Goal: Check status

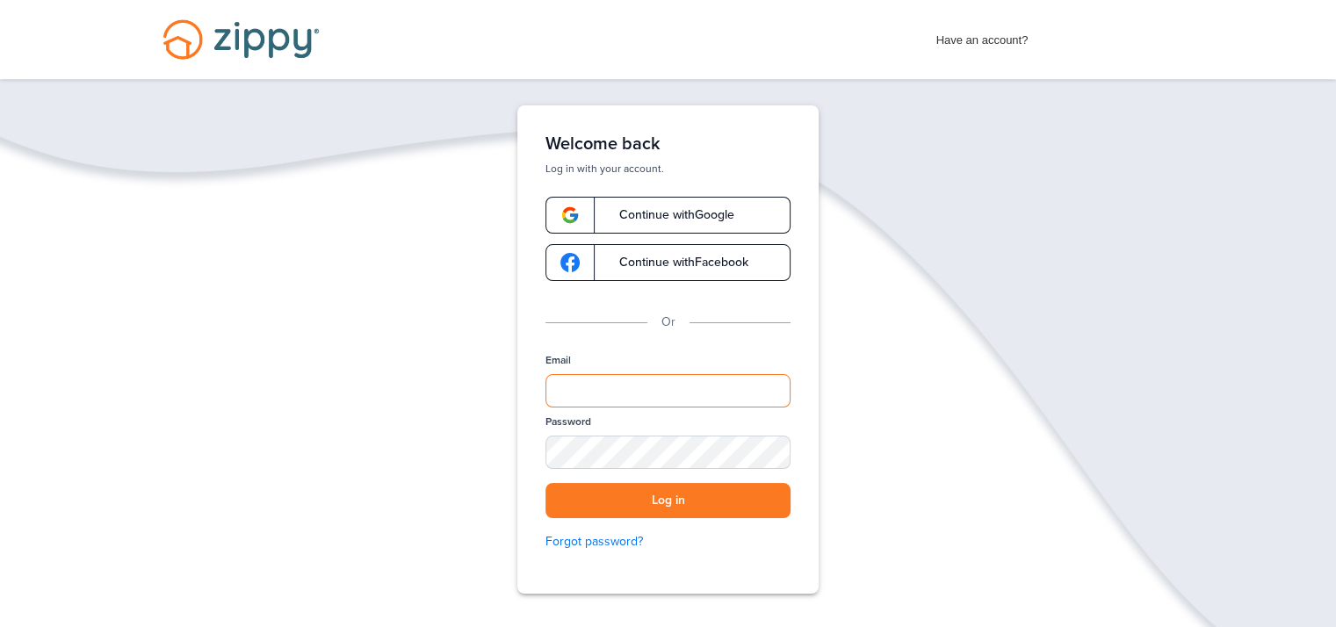
click at [594, 396] on input "Email" at bounding box center [667, 390] width 245 height 33
type input "**********"
click at [771, 447] on div "SHOW" at bounding box center [768, 453] width 39 height 17
click at [768, 454] on div "HIDE" at bounding box center [768, 453] width 39 height 17
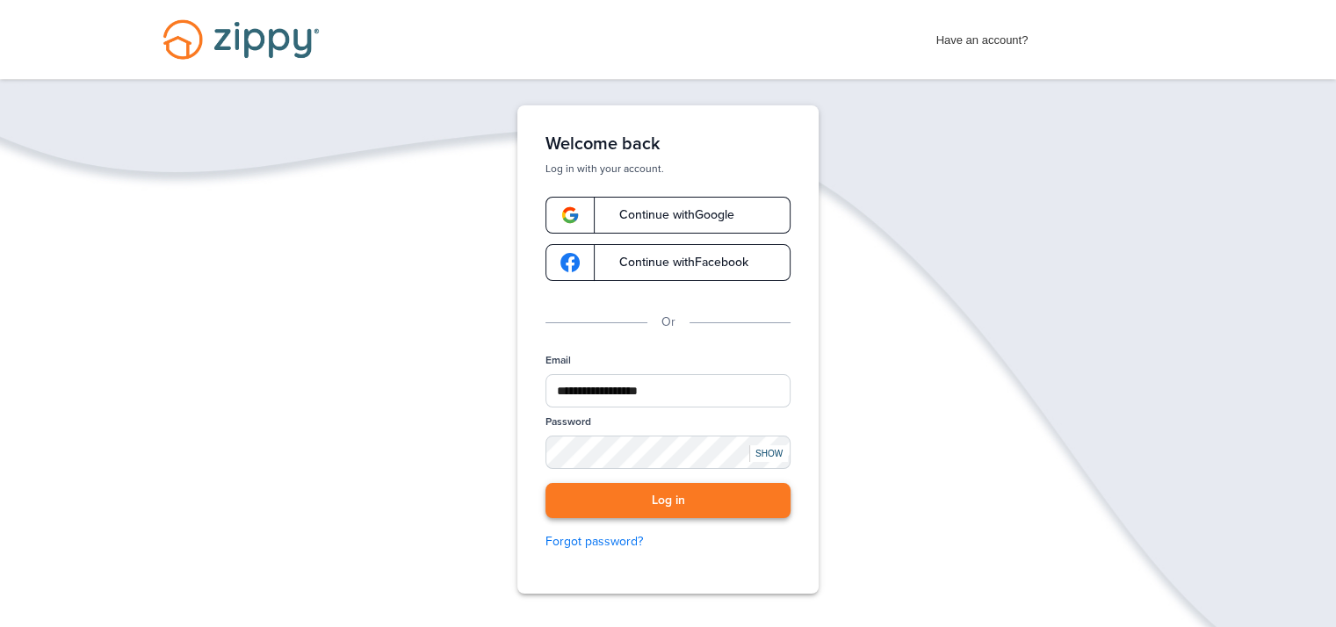
click at [666, 501] on button "Log in" at bounding box center [667, 501] width 245 height 36
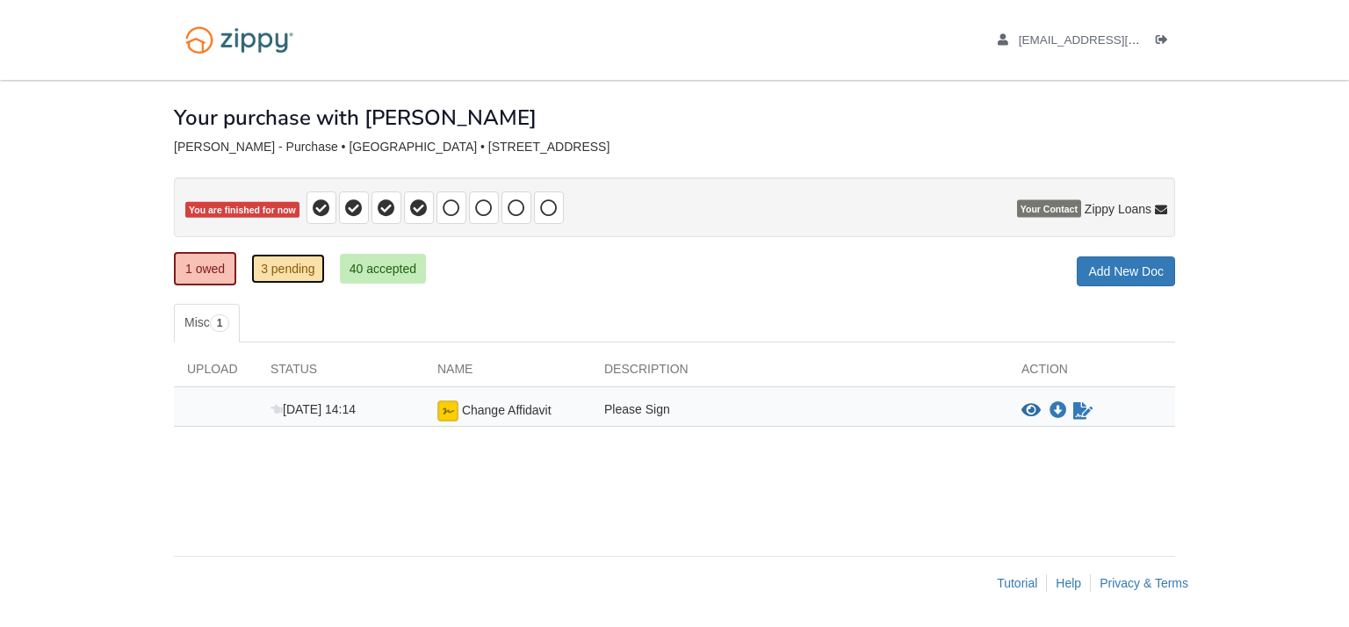
click at [283, 265] on link "3 pending" at bounding box center [288, 269] width 74 height 30
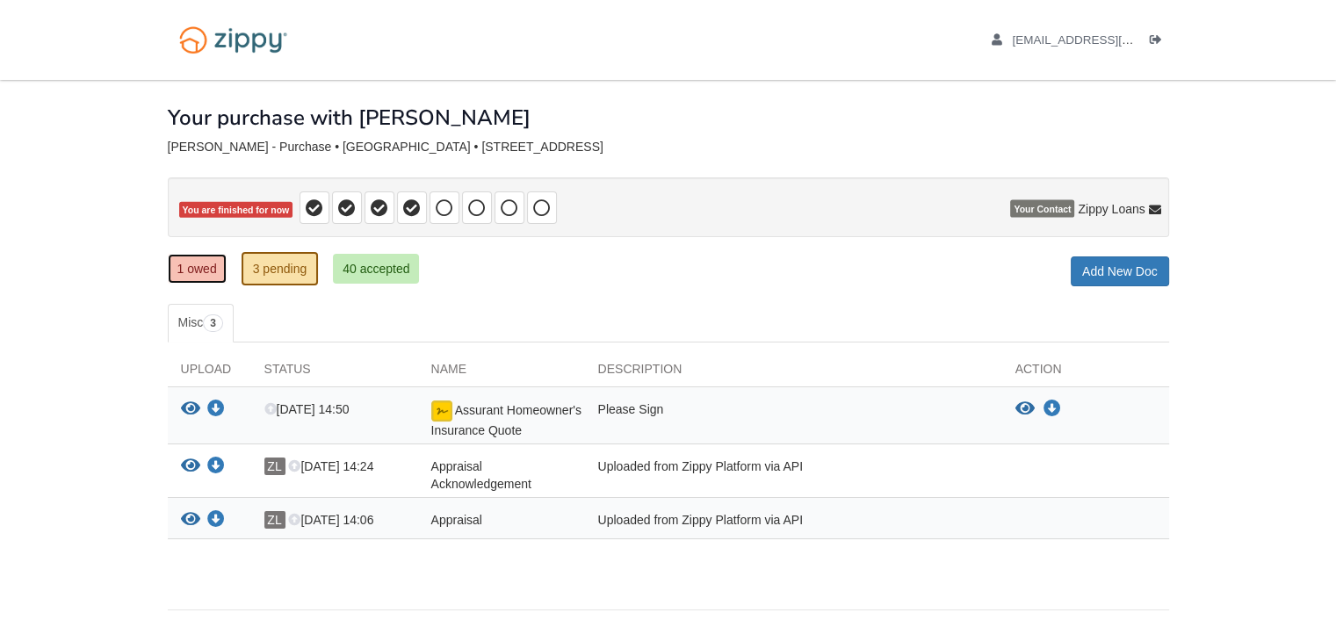
click at [193, 263] on link "1 owed" at bounding box center [197, 269] width 59 height 30
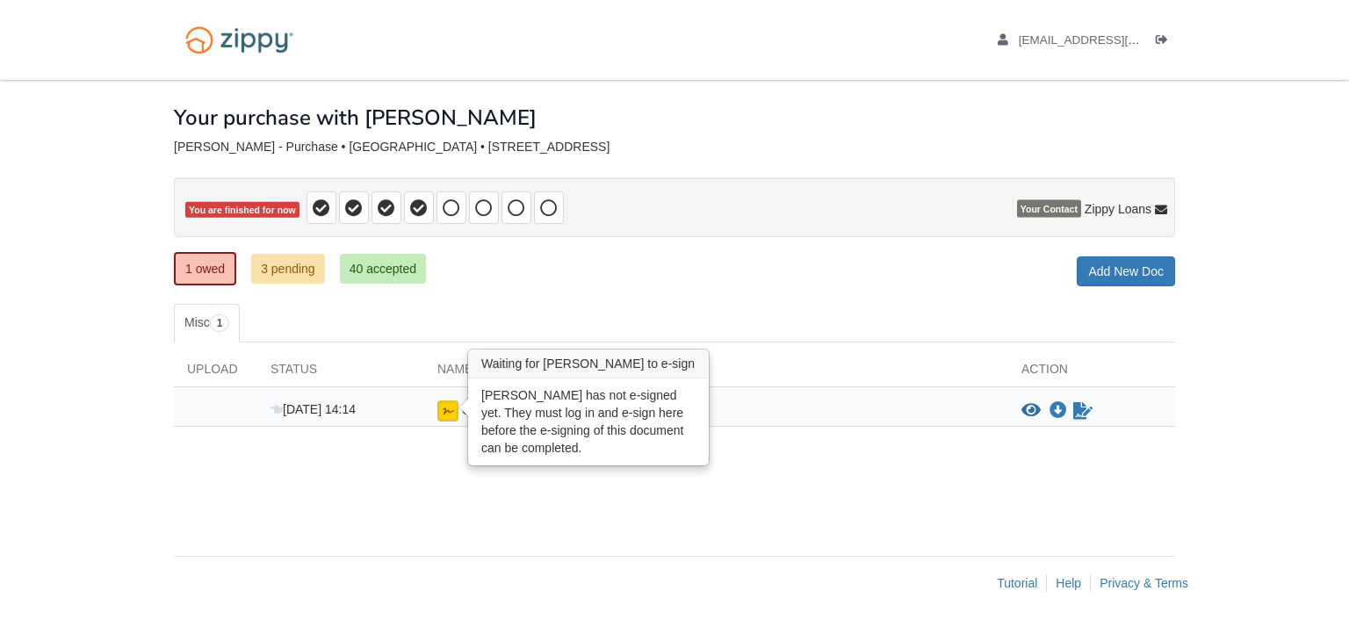
click at [450, 411] on img at bounding box center [447, 410] width 21 height 21
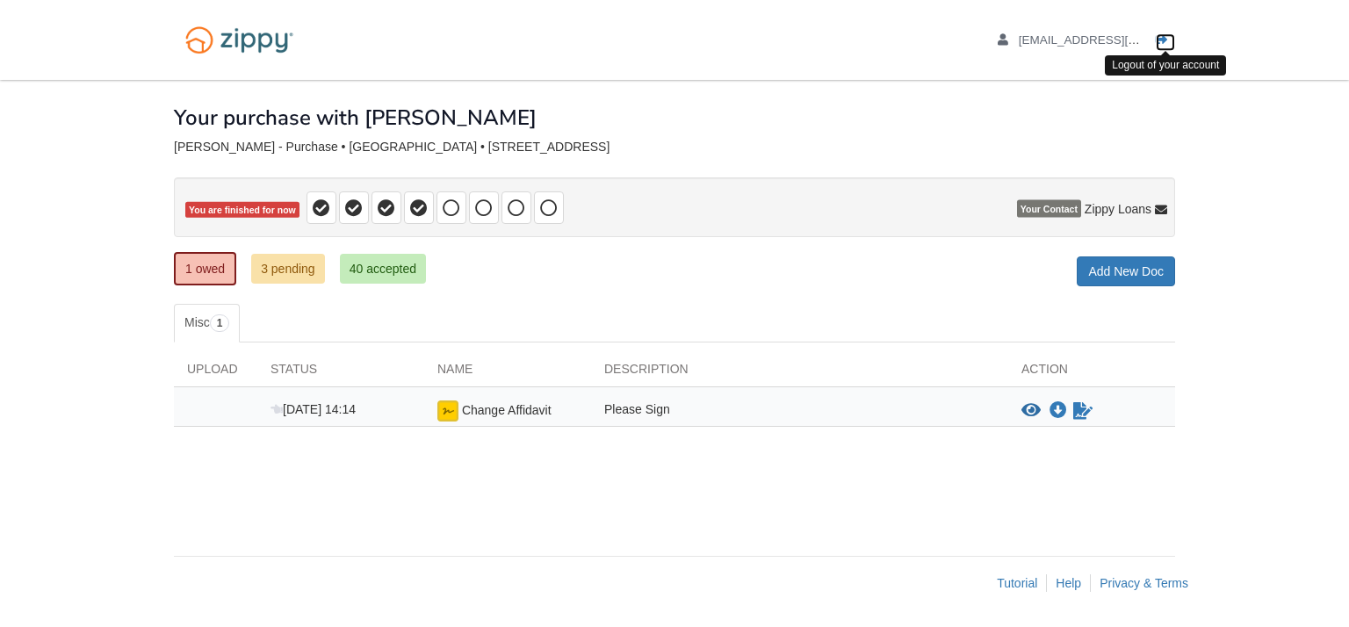
click at [1159, 34] on icon "Log out" at bounding box center [1162, 40] width 12 height 12
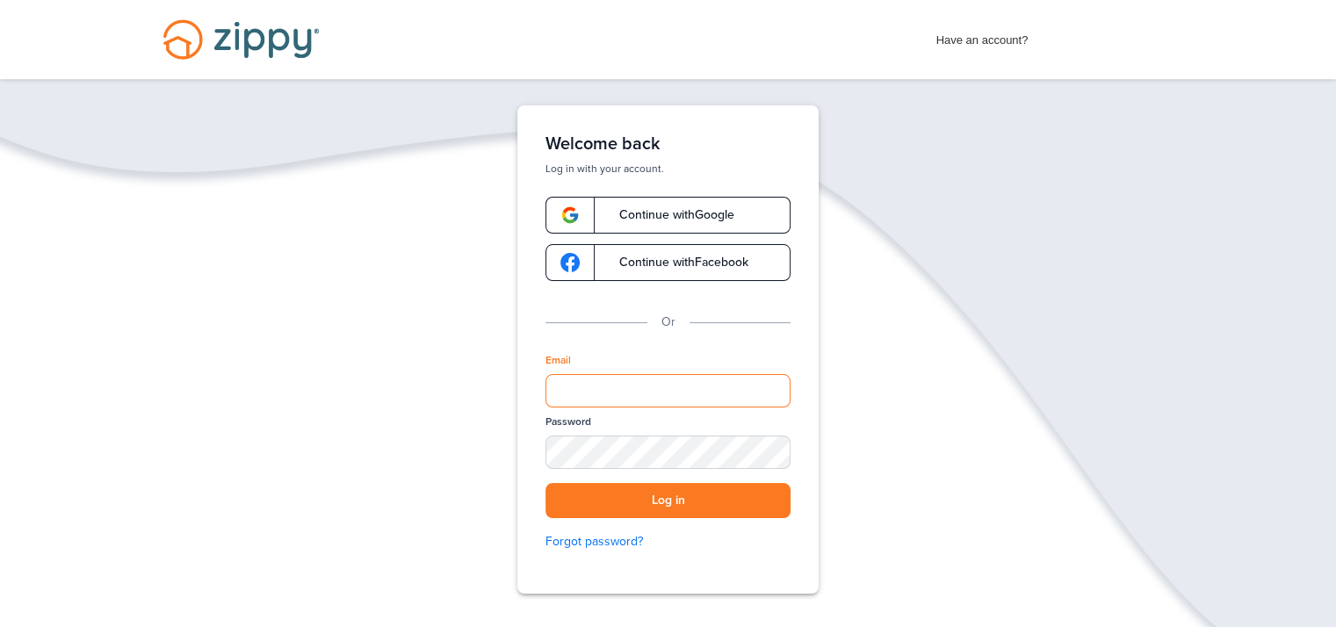
click at [633, 392] on input "Email" at bounding box center [667, 390] width 245 height 33
type input "**********"
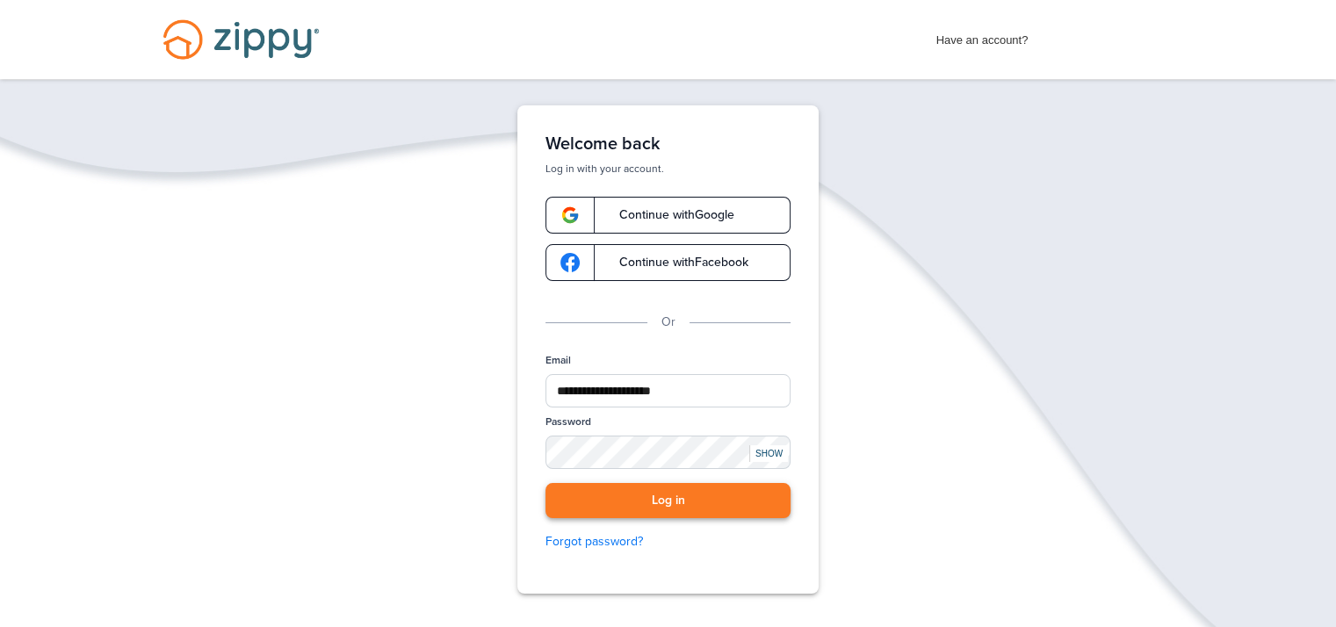
click at [670, 500] on button "Log in" at bounding box center [667, 501] width 245 height 36
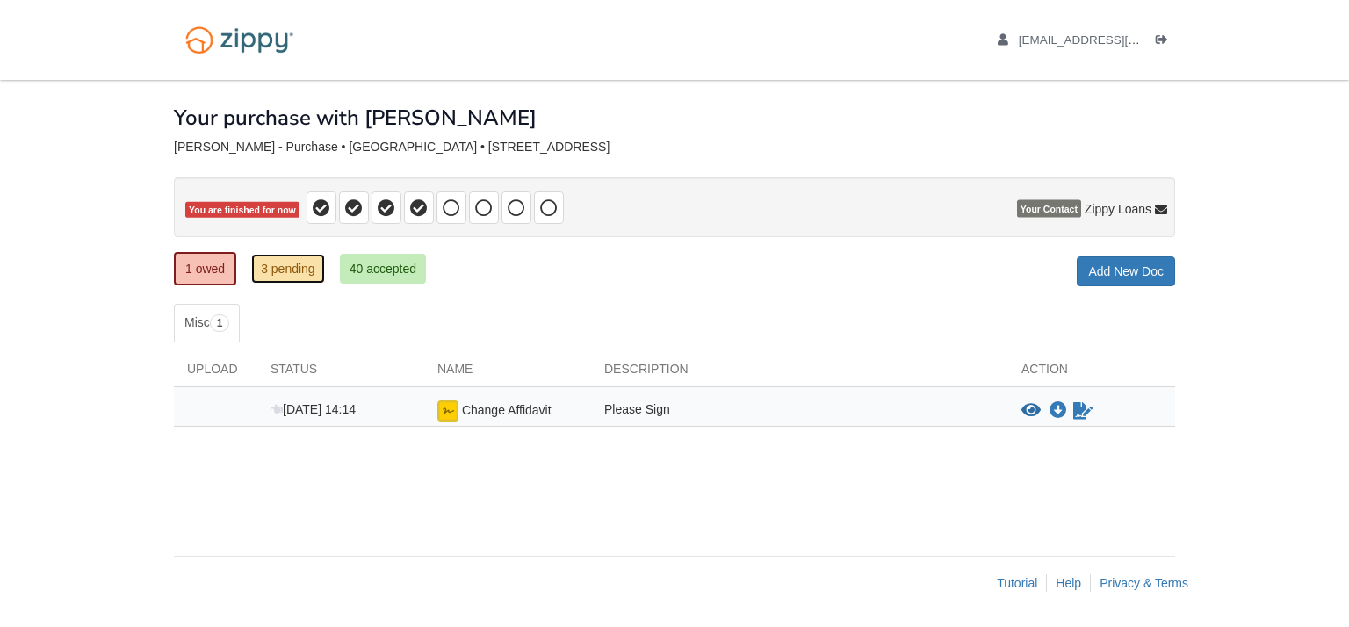
click at [292, 263] on link "3 pending" at bounding box center [288, 269] width 74 height 30
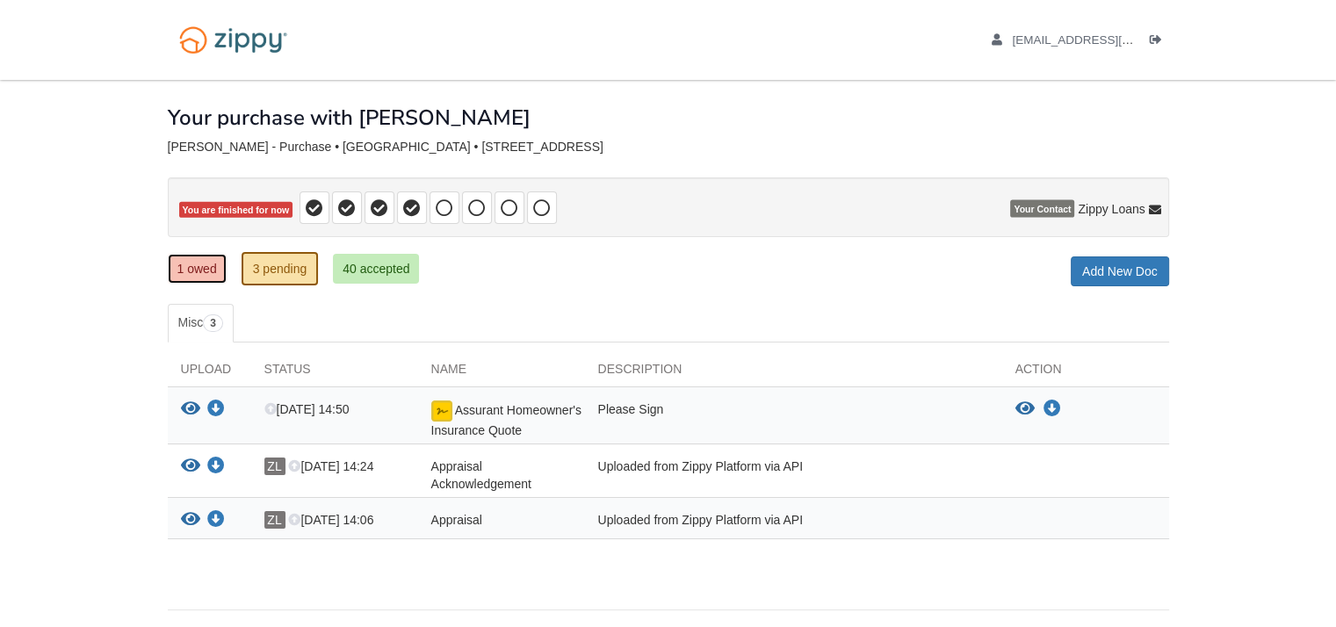
click at [200, 262] on link "1 owed" at bounding box center [197, 269] width 59 height 30
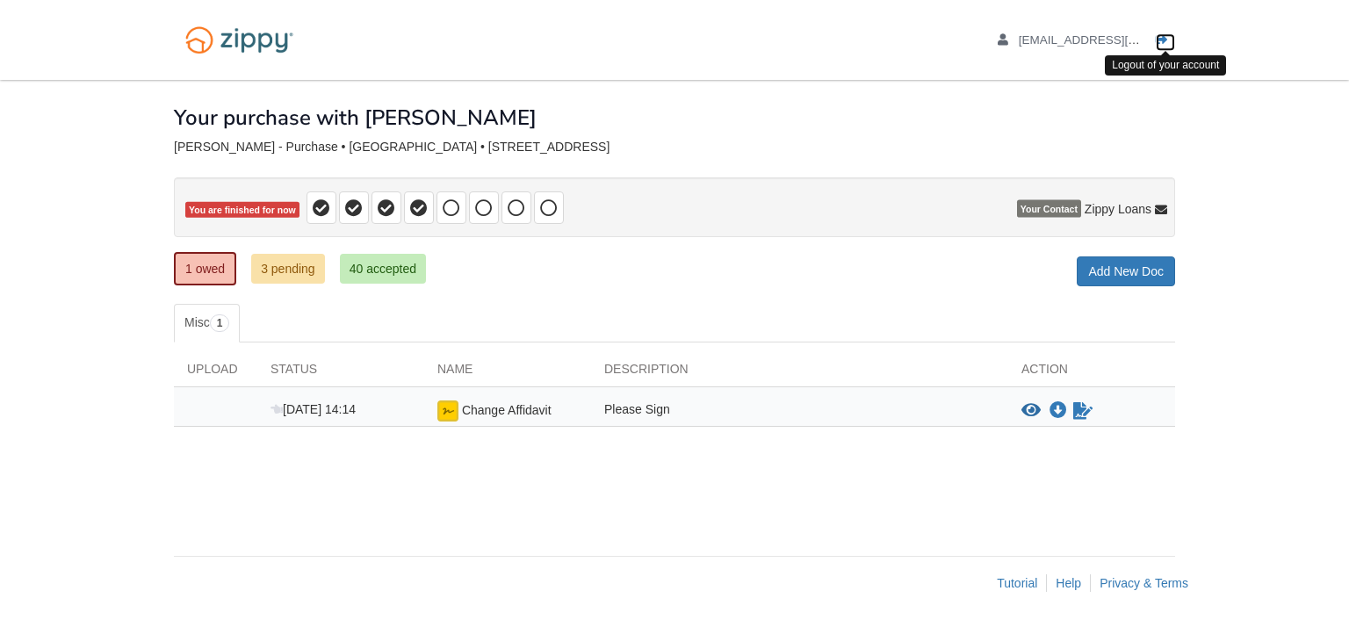
click at [1165, 38] on icon "Log out" at bounding box center [1162, 40] width 12 height 12
